Goal: Task Accomplishment & Management: Complete application form

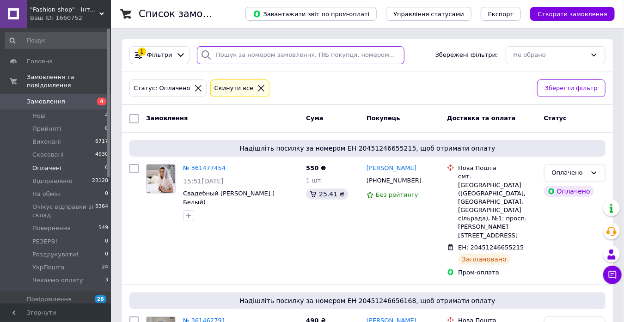
click at [254, 61] on input "search" at bounding box center [301, 55] width 208 height 18
paste input "[PHONE_NUMBER]"
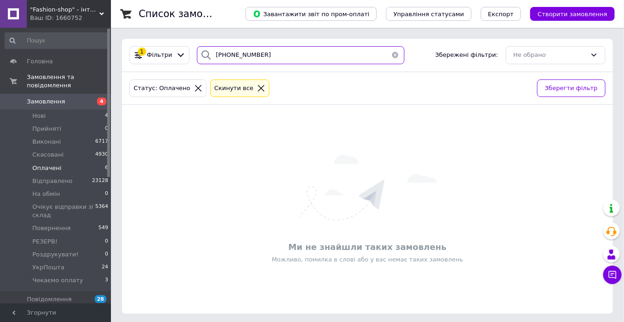
type input "[PHONE_NUMBER]"
click at [257, 88] on icon at bounding box center [261, 88] width 8 height 8
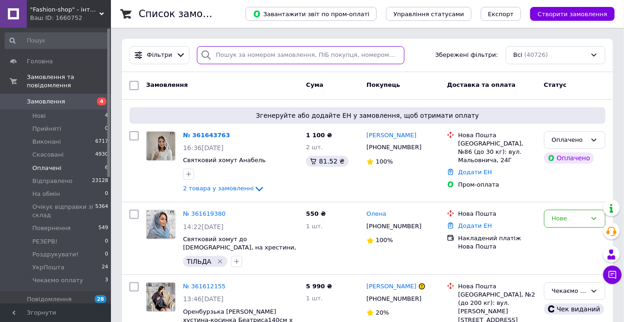
click at [278, 56] on input "search" at bounding box center [301, 55] width 208 height 18
click at [278, 57] on input "search" at bounding box center [301, 55] width 208 height 18
paste input "[PHONE_NUMBER]"
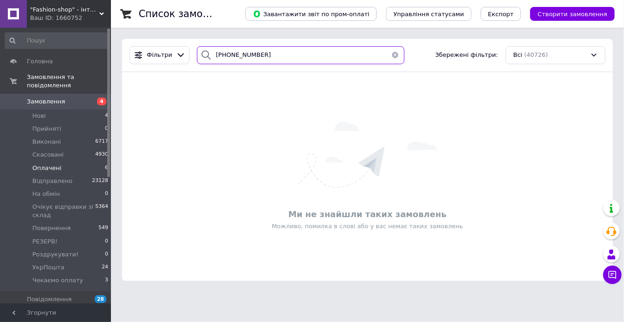
type input "[PHONE_NUMBER]"
click at [604, 3] on div "Завантажити звіт по пром-оплаті Управління статусами Експорт Створити замовлення" at bounding box center [421, 14] width 388 height 28
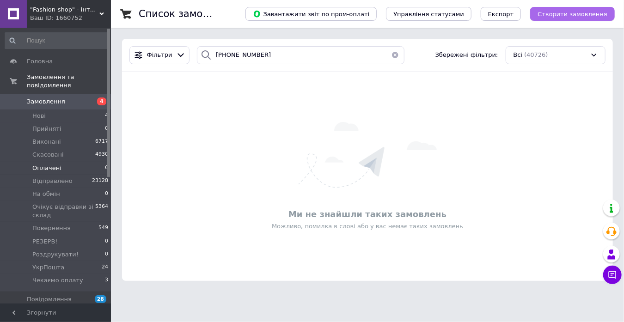
click at [593, 12] on span "Створити замовлення" at bounding box center [573, 14] width 70 height 7
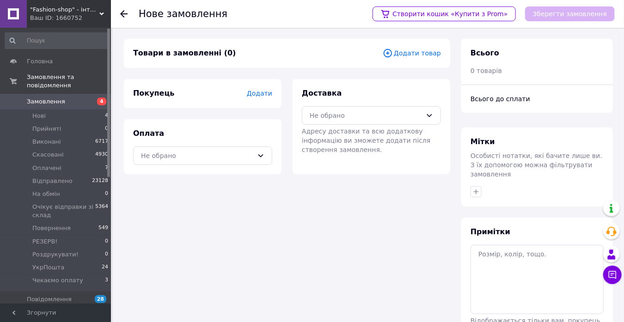
click at [412, 50] on span "Додати товар" at bounding box center [412, 53] width 58 height 10
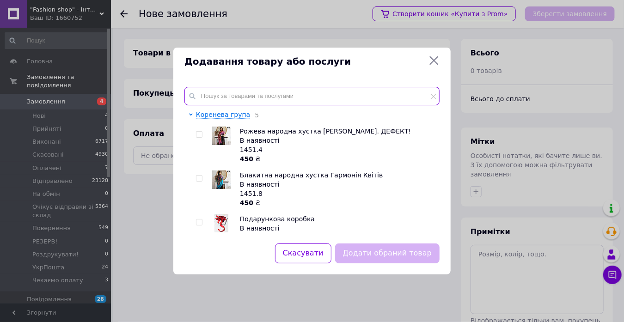
click at [246, 91] on input "text" at bounding box center [311, 96] width 255 height 18
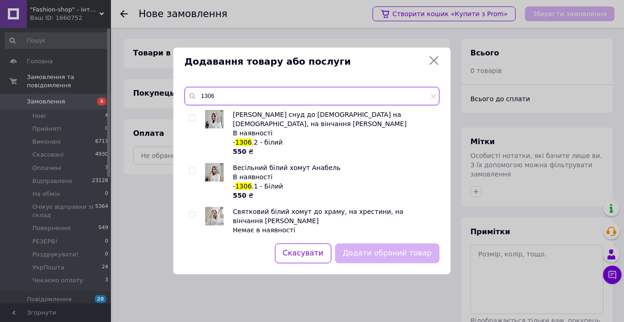
type input "1306"
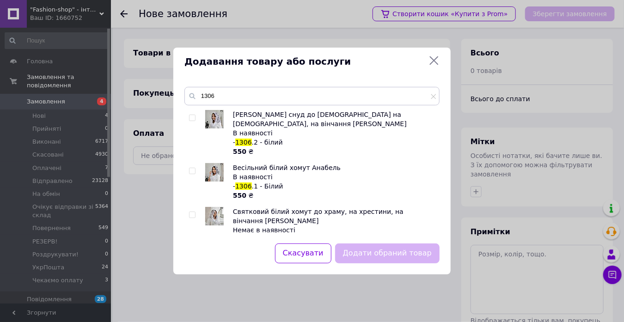
click at [194, 117] on input "checkbox" at bounding box center [192, 118] width 6 height 6
checkbox input "true"
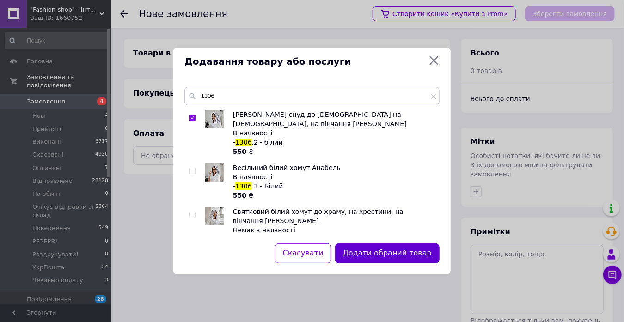
click at [358, 261] on button "Додати обраний товар" at bounding box center [387, 254] width 104 height 20
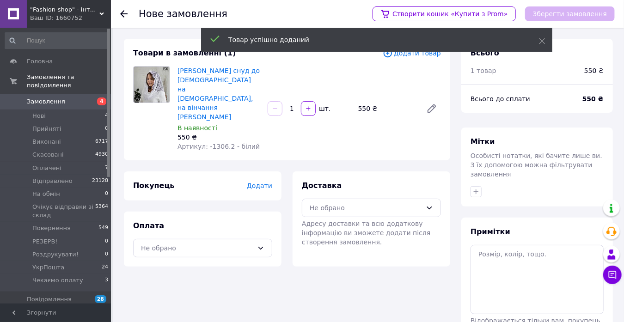
click at [413, 55] on span "Додати товар" at bounding box center [412, 53] width 58 height 10
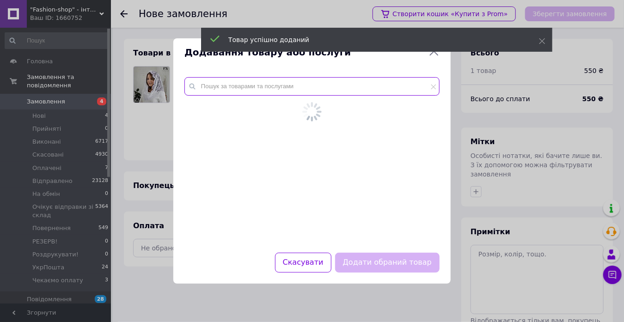
click at [282, 94] on input "text" at bounding box center [311, 86] width 255 height 18
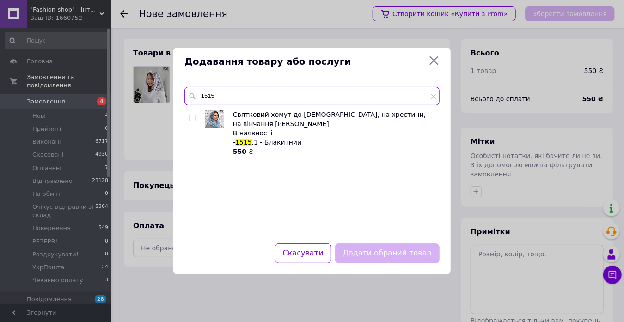
type input "1515"
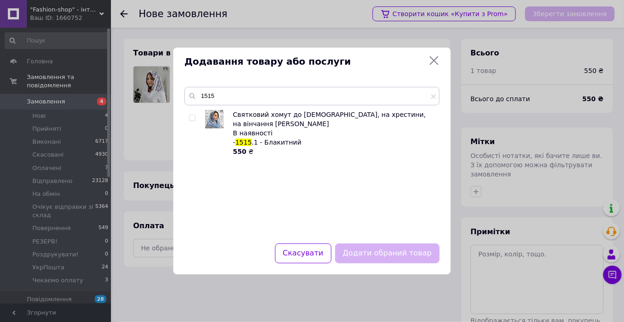
click at [192, 117] on input "checkbox" at bounding box center [192, 118] width 6 height 6
checkbox input "true"
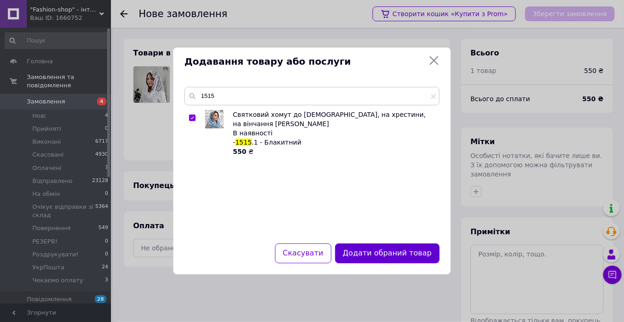
click at [363, 245] on button "Додати обраний товар" at bounding box center [387, 254] width 104 height 20
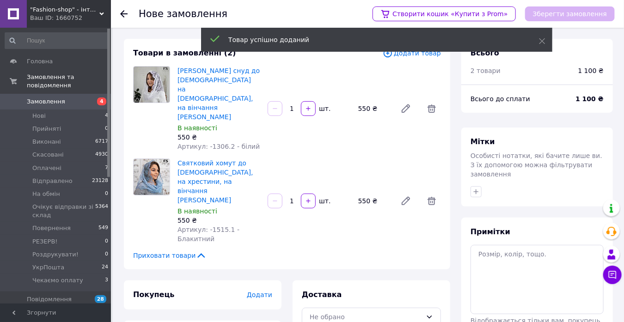
click at [259, 291] on span "Додати" at bounding box center [259, 294] width 25 height 7
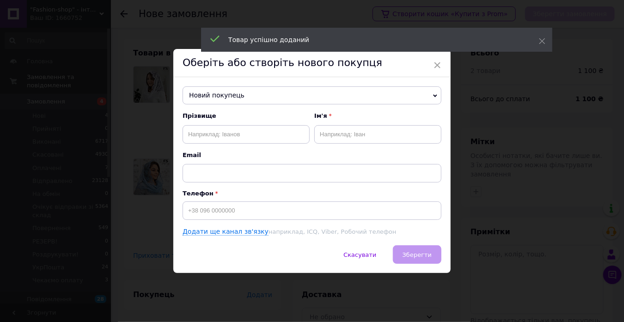
click at [264, 221] on div "Прізвище Ім'я Email Телефон Додати ще канал зв'язку наприклад, ICQ, Viber, Робо…" at bounding box center [312, 174] width 259 height 124
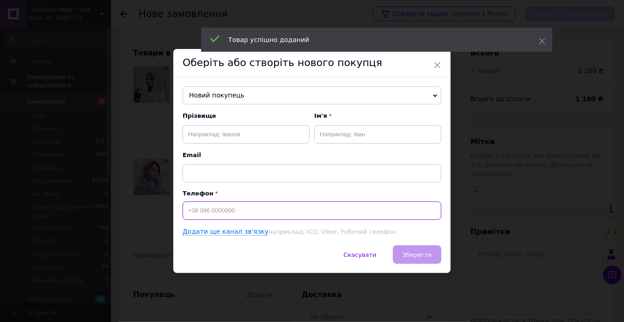
click at [266, 215] on input at bounding box center [312, 211] width 259 height 18
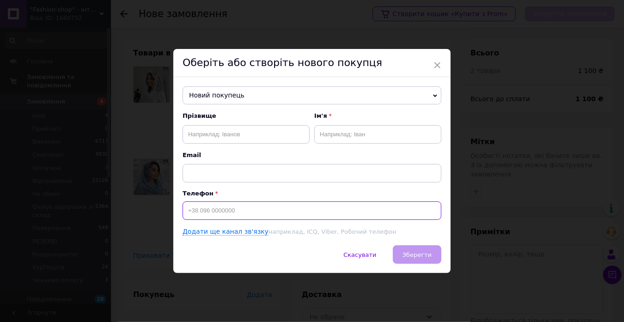
paste input "[PHONE_NUMBER]"
type input "[PHONE_NUMBER]"
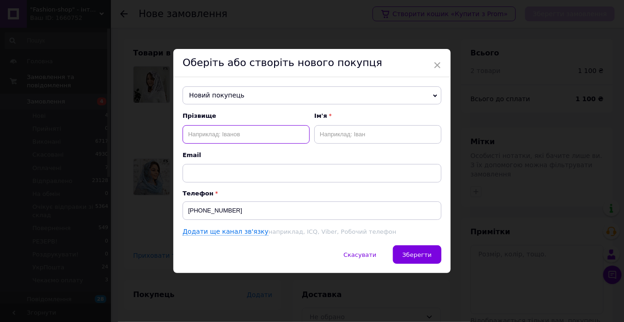
click at [216, 138] on input "text" at bounding box center [246, 134] width 127 height 18
paste input "Юр'[PERSON_NAME]"
type input "Юр'[PERSON_NAME]"
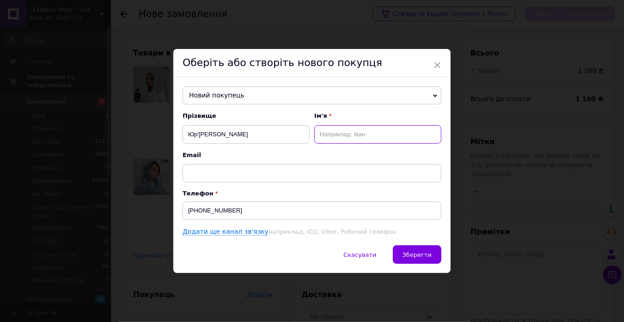
click at [331, 135] on input "text" at bounding box center [377, 134] width 127 height 18
paste input "Юр'[PERSON_NAME]"
drag, startPoint x: 340, startPoint y: 135, endPoint x: 317, endPoint y: 135, distance: 23.1
click at [317, 135] on input "Юр'[PERSON_NAME]" at bounding box center [377, 134] width 127 height 18
type input "Наталія"
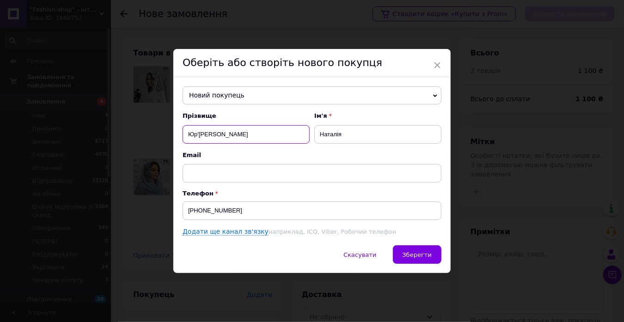
drag, startPoint x: 209, startPoint y: 132, endPoint x: 242, endPoint y: 134, distance: 32.9
click at [242, 134] on input "Юр'[PERSON_NAME]" at bounding box center [246, 134] width 127 height 18
type input "Юр'єва"
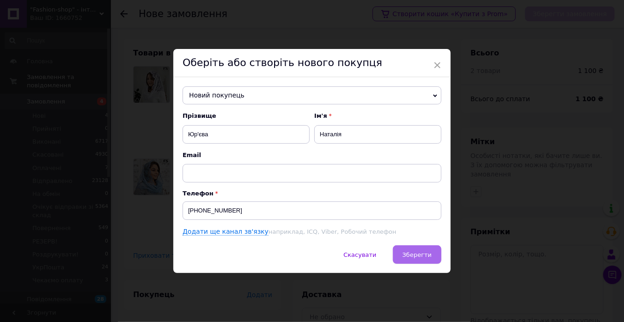
click at [427, 248] on button "Зберегти" at bounding box center [417, 254] width 49 height 18
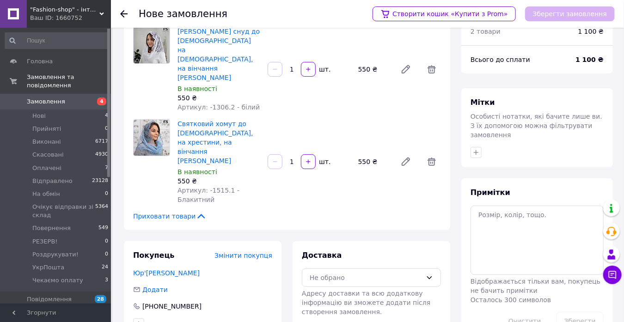
scroll to position [86, 0]
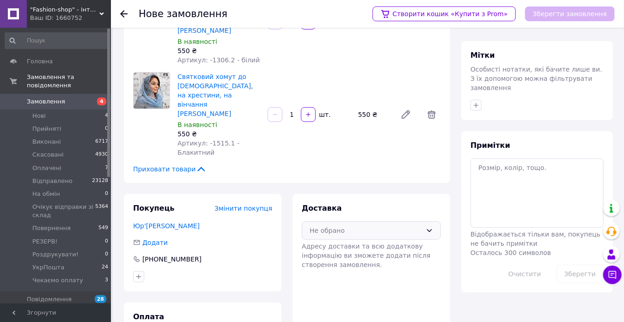
click at [386, 226] on div "Не обрано" at bounding box center [366, 231] width 112 height 10
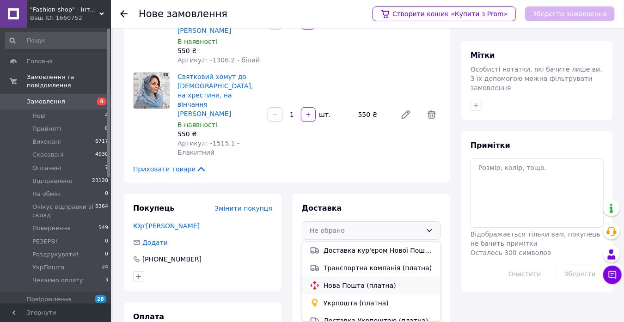
click at [373, 281] on span "Нова Пошта (платна)" at bounding box center [379, 285] width 110 height 9
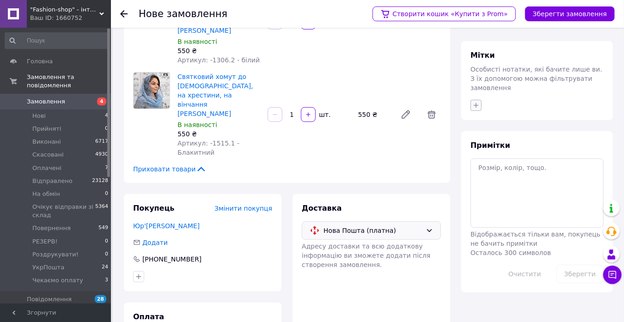
click at [477, 105] on icon "button" at bounding box center [475, 105] width 7 height 7
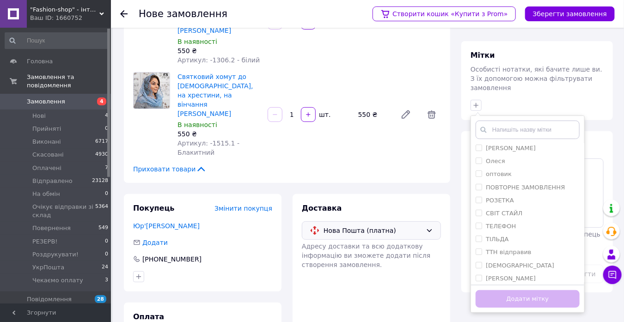
scroll to position [161, 0]
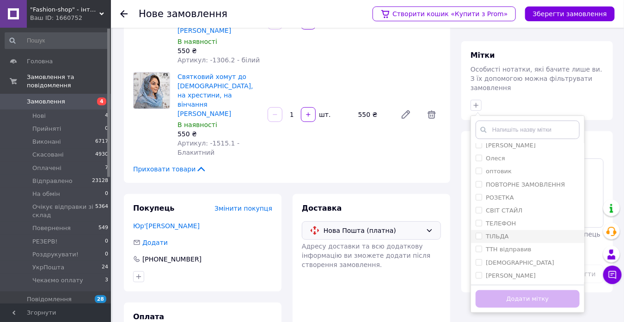
click at [479, 235] on input "ТІЛЬДА" at bounding box center [479, 236] width 6 height 6
checkbox input "true"
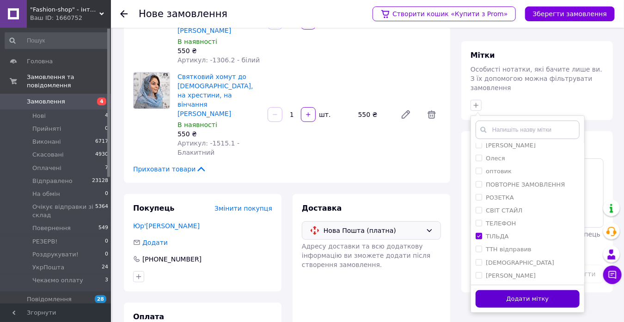
click at [506, 297] on button "Додати мітку" at bounding box center [528, 299] width 104 height 18
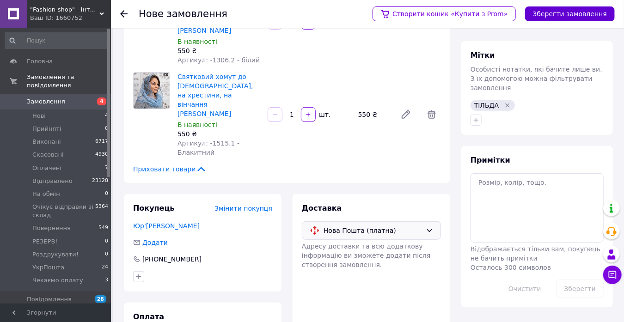
click at [572, 18] on button "Зберегти замовлення" at bounding box center [570, 13] width 90 height 15
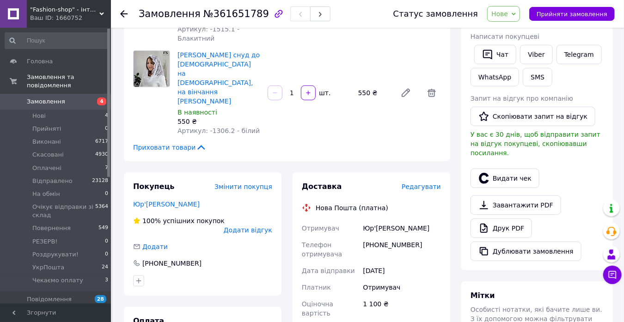
scroll to position [179, 0]
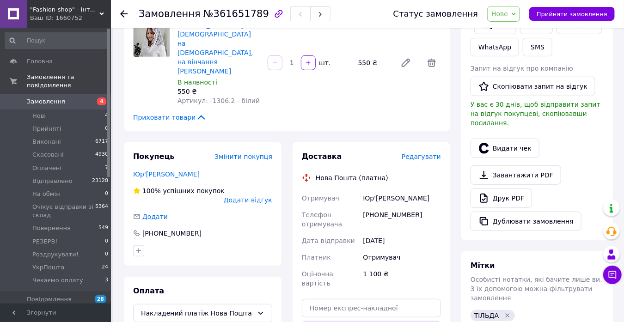
click at [421, 153] on span "Редагувати" at bounding box center [421, 156] width 39 height 7
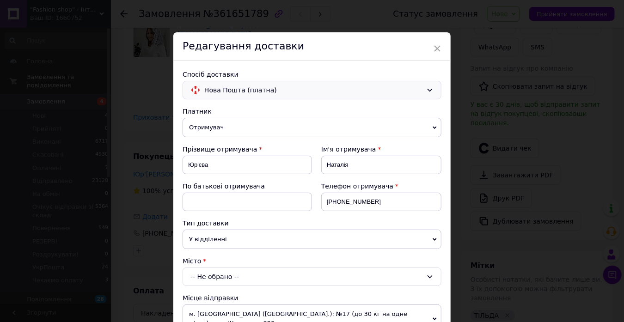
click at [272, 94] on span "Нова Пошта (платна)" at bounding box center [313, 90] width 218 height 10
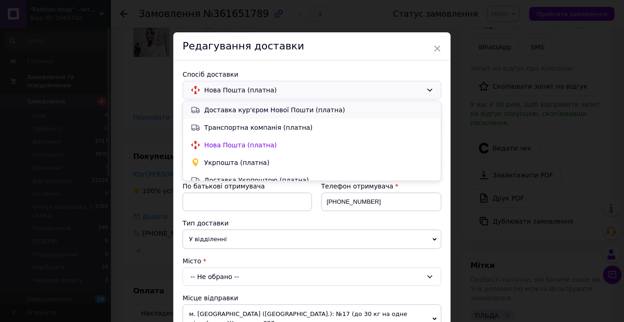
scroll to position [8, 0]
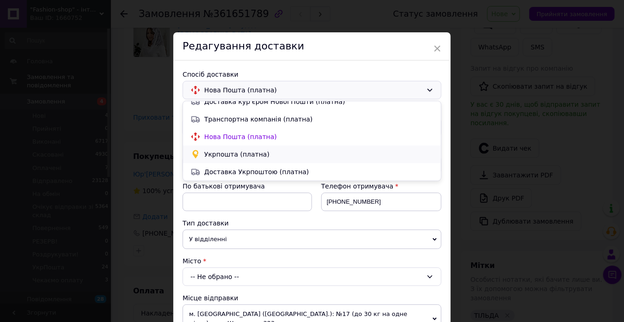
click at [257, 152] on span "Укрпошта (платна)" at bounding box center [318, 154] width 229 height 9
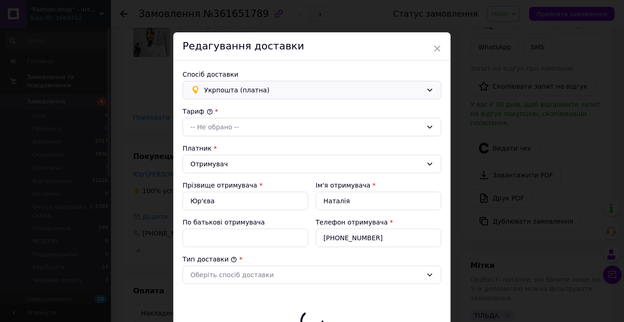
type input "1100"
click at [254, 130] on div "-- Не обрано --" at bounding box center [306, 127] width 232 height 10
click at [250, 143] on li "Стандарт" at bounding box center [312, 147] width 258 height 18
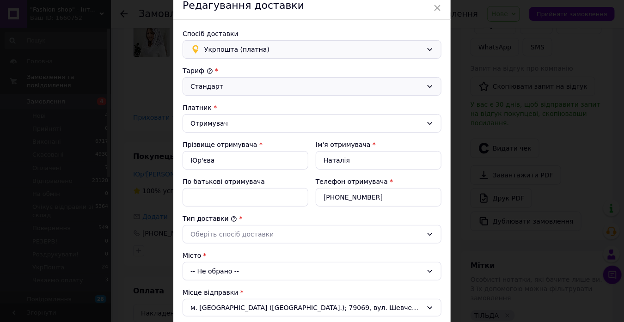
scroll to position [51, 0]
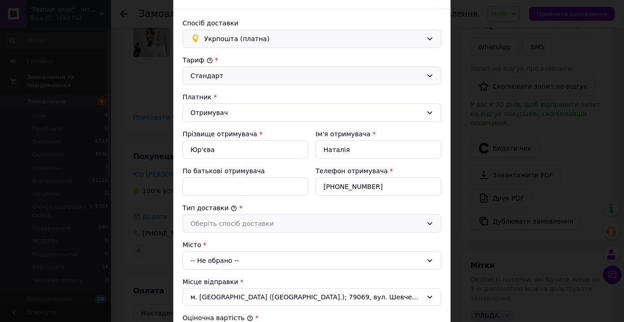
click at [246, 226] on div "Оберіть спосіб доставки" at bounding box center [306, 224] width 232 height 10
click at [239, 238] on li "Склад - склад" at bounding box center [312, 244] width 258 height 18
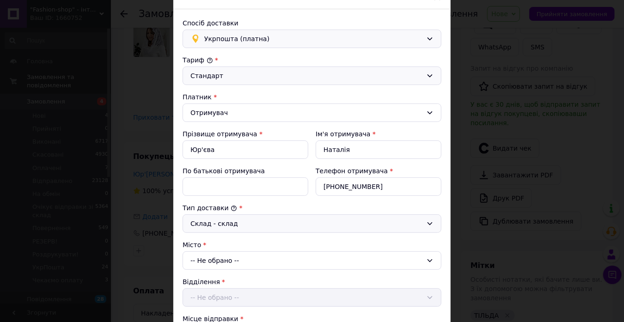
click at [235, 259] on div "-- Не обрано --" at bounding box center [312, 260] width 259 height 18
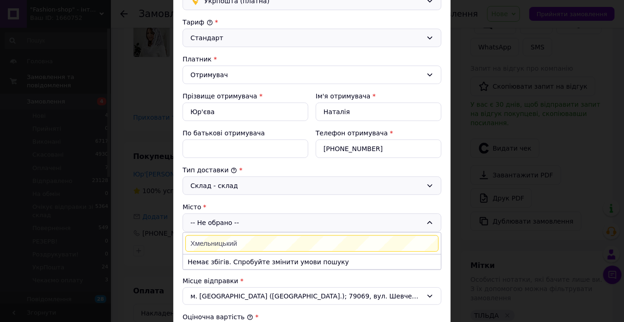
scroll to position [92, 0]
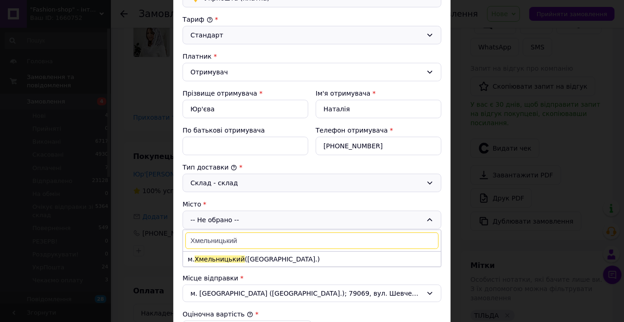
type input "Хмельницький"
click at [235, 259] on span "Хмельницький" at bounding box center [220, 259] width 50 height 7
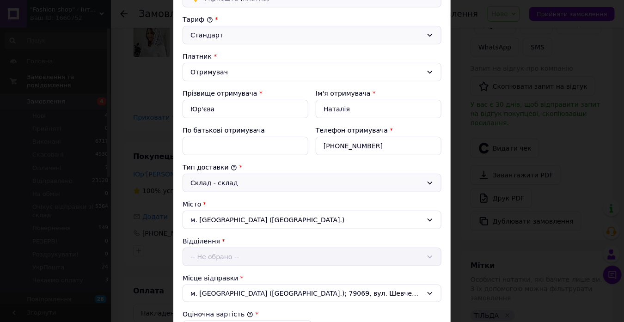
click at [235, 259] on div "Відділення -- Не обрано --" at bounding box center [312, 252] width 259 height 30
click at [235, 259] on div "-- Не обрано --" at bounding box center [312, 257] width 259 height 18
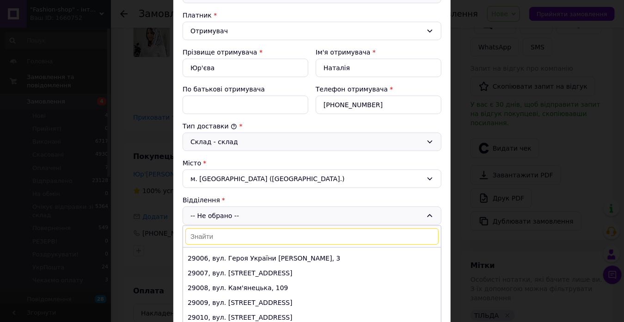
scroll to position [57, 0]
click at [225, 234] on input at bounding box center [311, 236] width 253 height 17
paste input "32717"
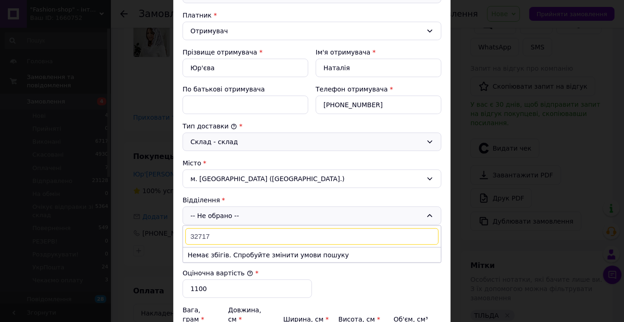
type input "32717"
click at [227, 141] on div "Склад - склад" at bounding box center [306, 142] width 232 height 10
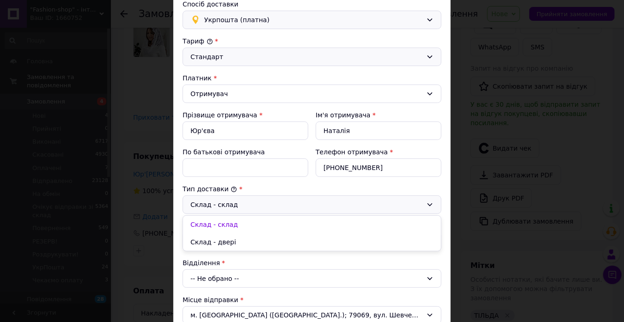
scroll to position [43, 0]
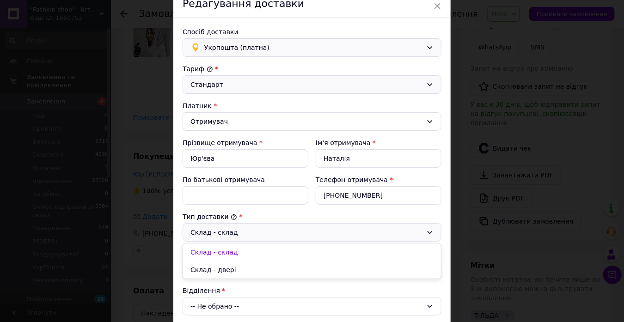
click at [245, 49] on span "Укрпошта (платна)" at bounding box center [313, 48] width 218 height 10
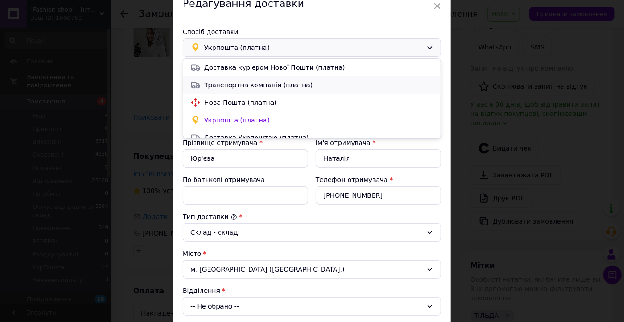
scroll to position [8, 0]
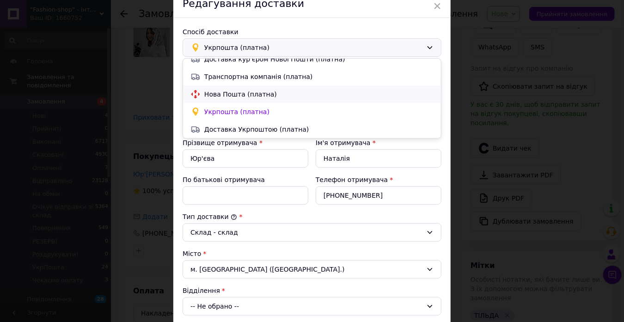
click at [234, 100] on div "Нова Пошта (платна)" at bounding box center [312, 95] width 258 height 18
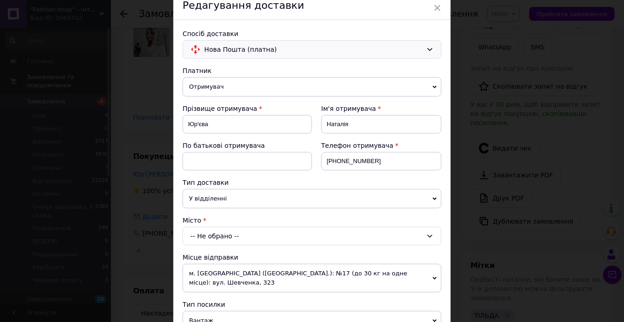
scroll to position [80, 0]
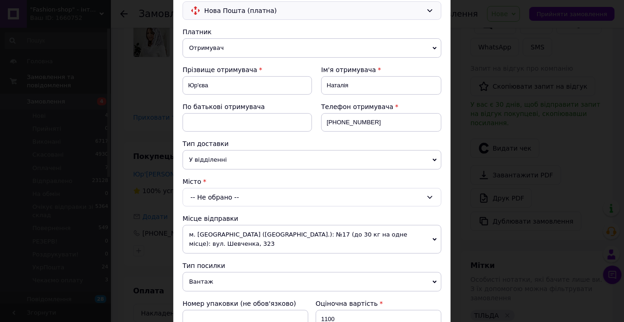
click at [236, 190] on div "-- Не обрано --" at bounding box center [312, 197] width 259 height 18
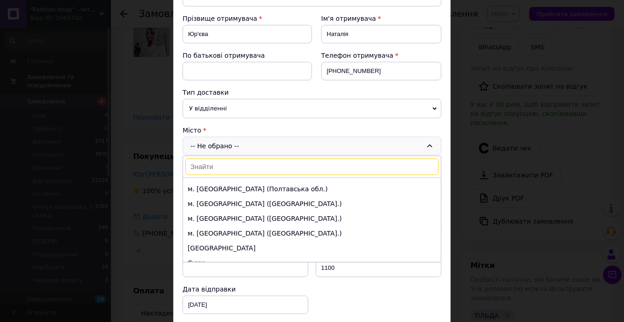
scroll to position [131, 0]
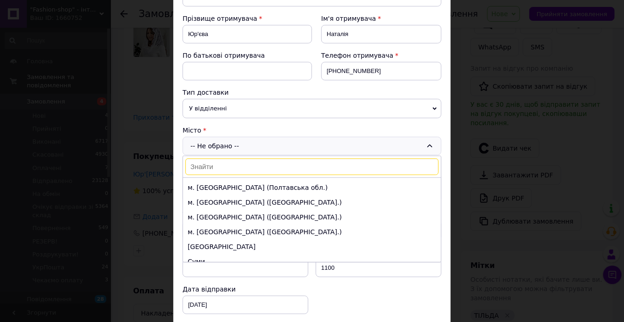
click at [235, 221] on li "м. [GEOGRAPHIC_DATA] ([GEOGRAPHIC_DATA].)" at bounding box center [312, 217] width 258 height 15
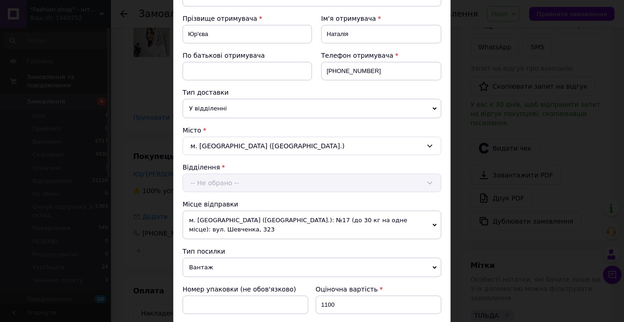
click at [215, 110] on span "У відділенні" at bounding box center [312, 108] width 259 height 19
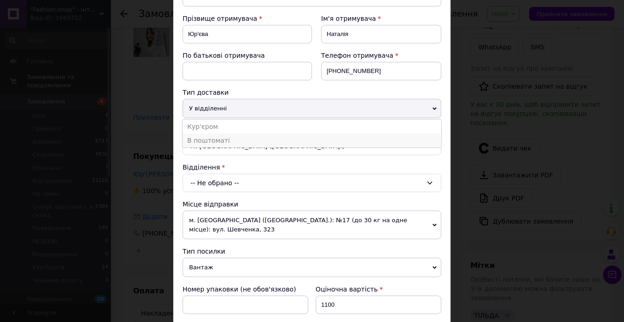
click at [213, 141] on li "В поштоматі" at bounding box center [312, 141] width 259 height 14
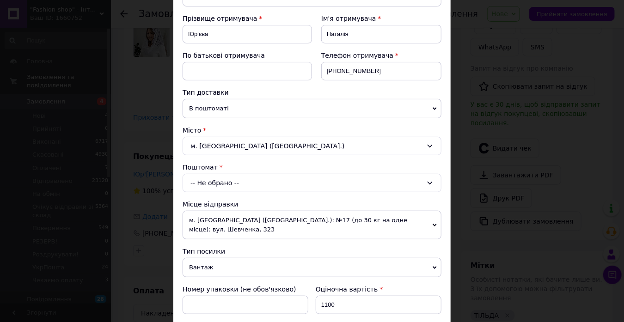
click at [214, 183] on div "-- Не обрано --" at bounding box center [312, 183] width 259 height 18
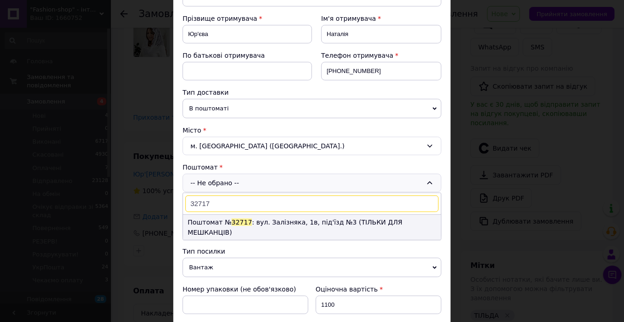
type input "32717"
click at [225, 221] on li "Поштомат № 32717 : вул. Залізняка, 1в, під'їзд №3 (ТІЛЬКИ ДЛЯ МЕШКАНЦІВ)" at bounding box center [312, 227] width 258 height 25
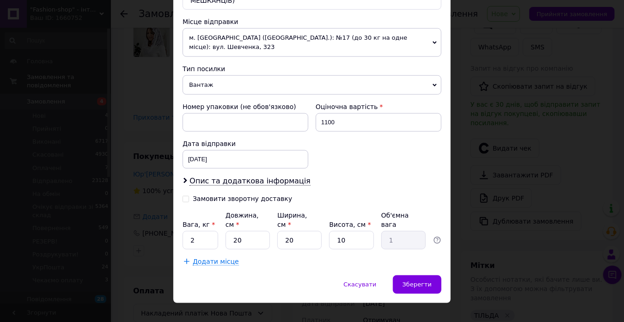
scroll to position [325, 0]
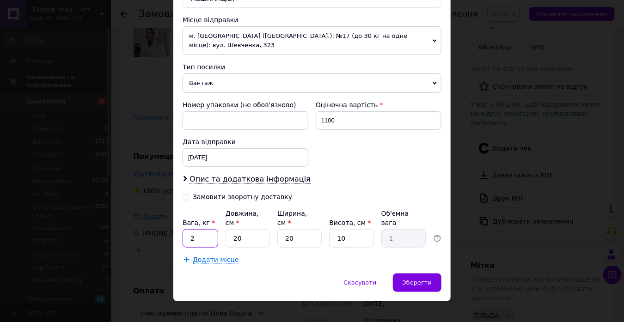
click at [206, 230] on input "2" at bounding box center [201, 238] width 36 height 18
type input "1"
click at [265, 275] on div "Скасувати   Зберегти" at bounding box center [311, 288] width 277 height 28
click at [411, 279] on span "Зберегти" at bounding box center [417, 282] width 29 height 7
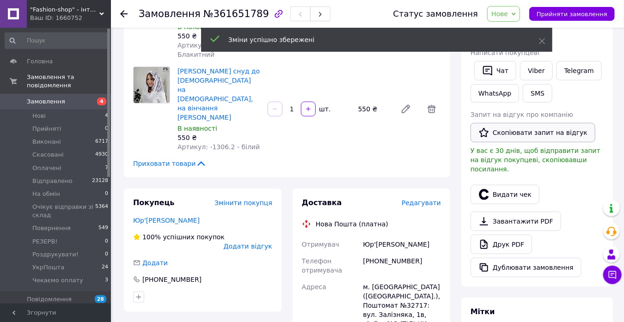
scroll to position [107, 0]
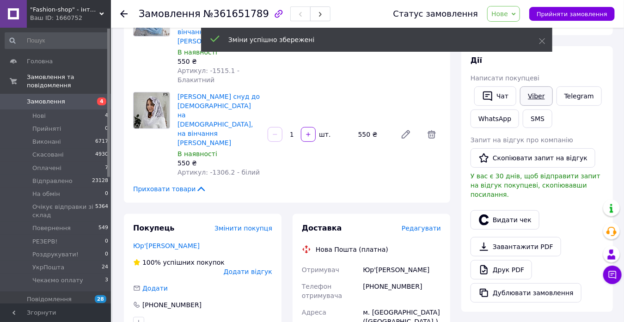
click at [527, 91] on link "Viber" at bounding box center [536, 95] width 32 height 19
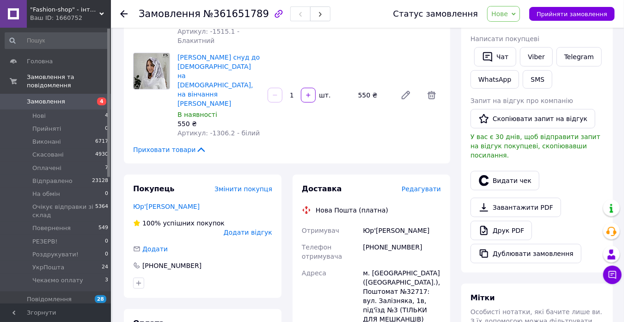
scroll to position [148, 0]
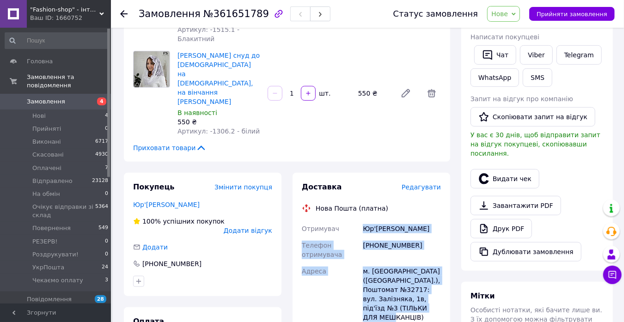
drag, startPoint x: 363, startPoint y: 181, endPoint x: 415, endPoint y: 269, distance: 101.8
click at [415, 269] on div "Отримувач [PERSON_NAME] Телефон отримувача [PHONE_NUMBER] Адреса м. [GEOGRAPHIC…" at bounding box center [371, 303] width 143 height 165
copy div "Юр'[PERSON_NAME] Телефон отримувача [PHONE_NUMBER] [GEOGRAPHIC_DATA] м. [GEOGRA…"
